Goal: Task Accomplishment & Management: Use online tool/utility

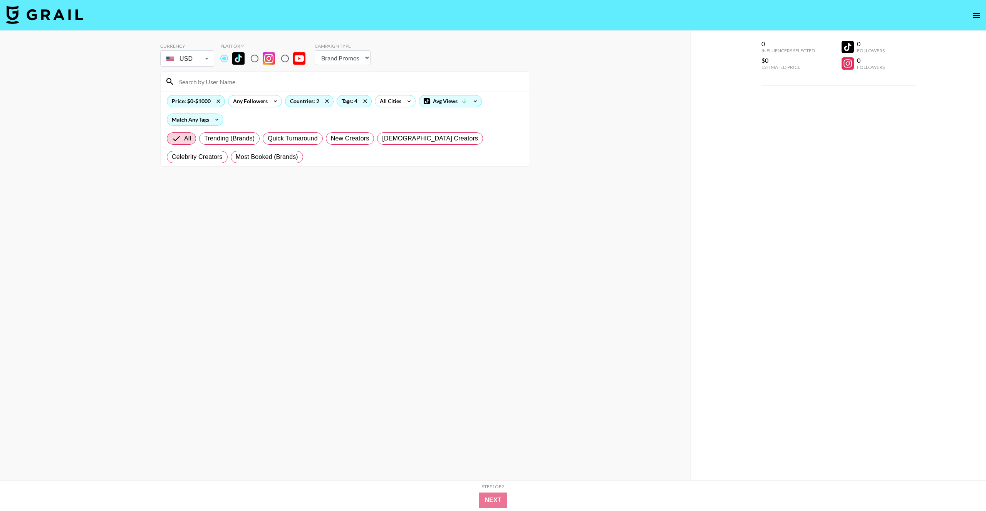
select select "Brand"
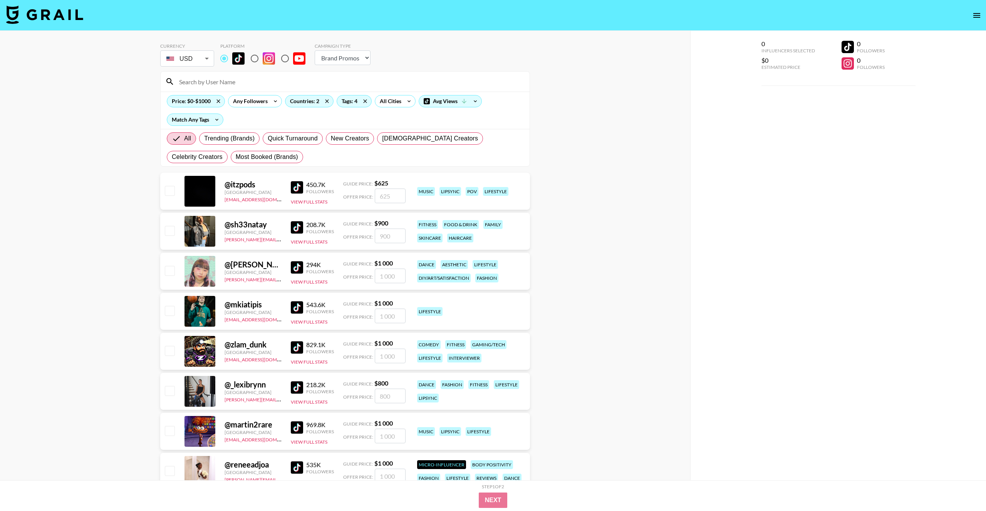
click at [73, 16] on img at bounding box center [44, 14] width 77 height 18
select select "Song"
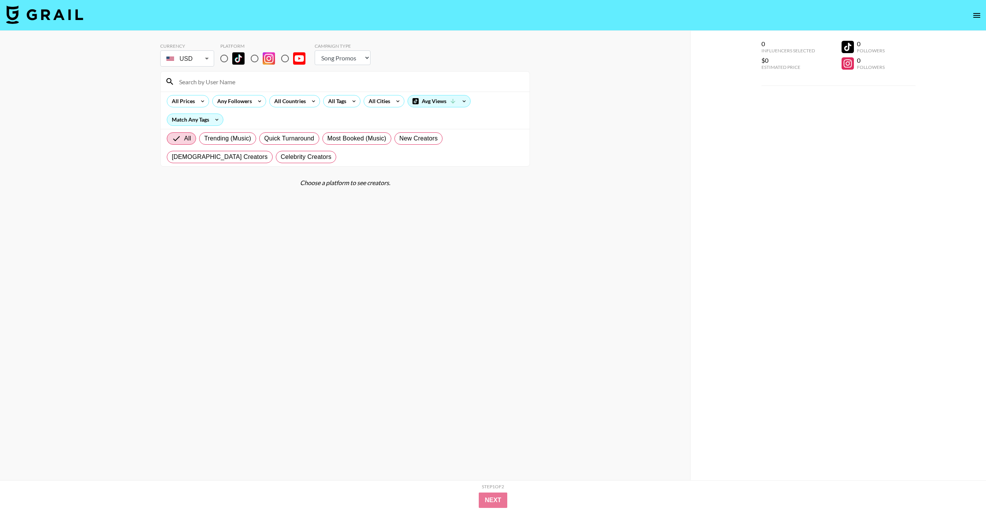
click at [233, 82] on input at bounding box center [349, 81] width 350 height 12
paste input "[URL][DOMAIN_NAME]"
type input "[URL][DOMAIN_NAME]"
click at [224, 59] on input "radio" at bounding box center [224, 58] width 16 height 16
radio input "true"
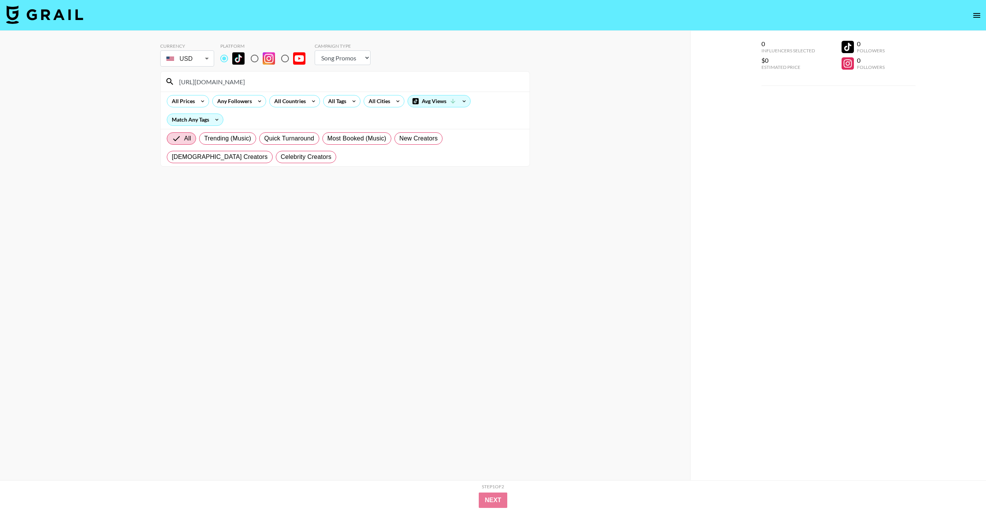
drag, startPoint x: 244, startPoint y: 83, endPoint x: 166, endPoint y: 81, distance: 78.2
click at [166, 82] on div "[URL][DOMAIN_NAME]" at bounding box center [345, 82] width 369 height 20
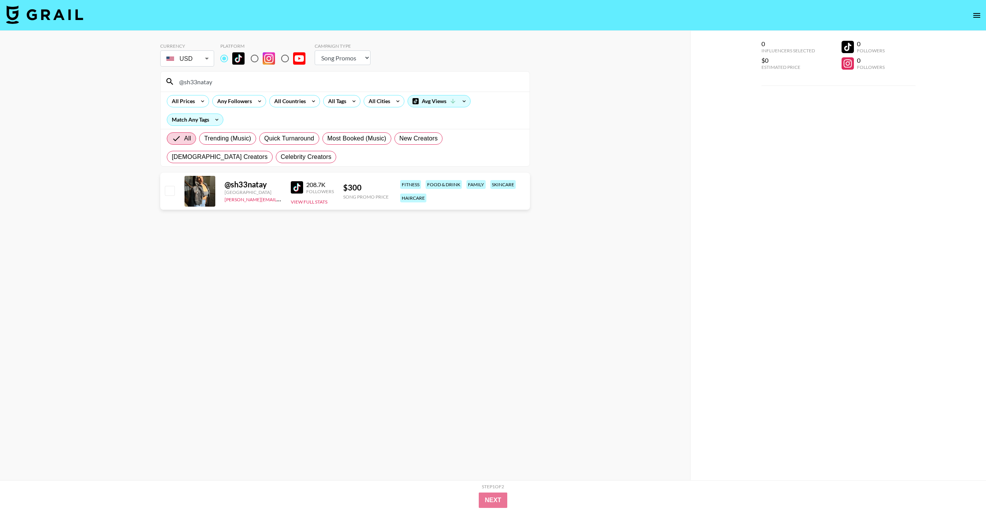
type input "@sh33natay"
click at [256, 198] on link "[PERSON_NAME][EMAIL_ADDRESS][PERSON_NAME][DOMAIN_NAME]" at bounding box center [299, 198] width 151 height 7
click at [280, 201] on link "[PERSON_NAME][EMAIL_ADDRESS][PERSON_NAME][DOMAIN_NAME]" at bounding box center [299, 198] width 151 height 7
click at [348, 60] on select "Choose Type... Song Promos Brand Promos" at bounding box center [343, 57] width 56 height 15
select select "Brand"
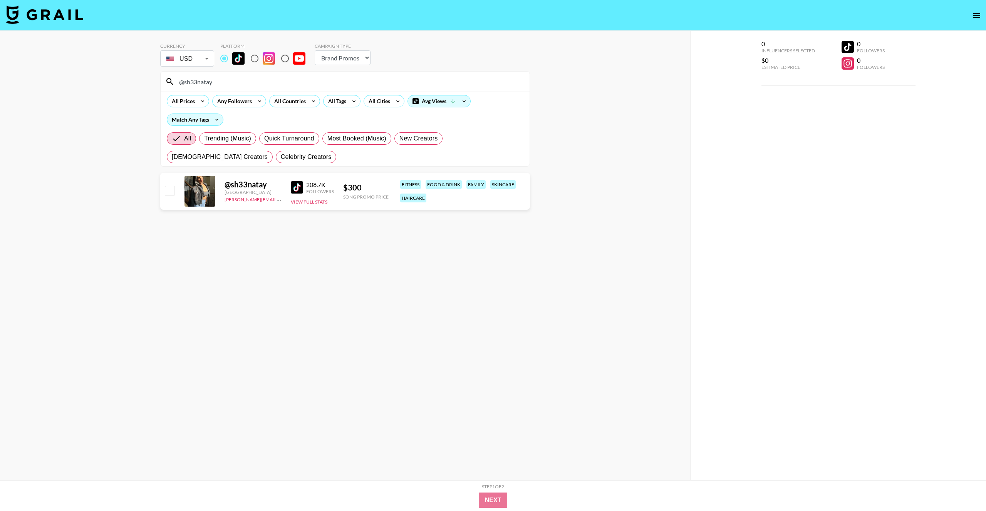
click at [315, 50] on select "Choose Type... Song Promos Brand Promos" at bounding box center [343, 57] width 56 height 15
